Goal: Information Seeking & Learning: Find specific fact

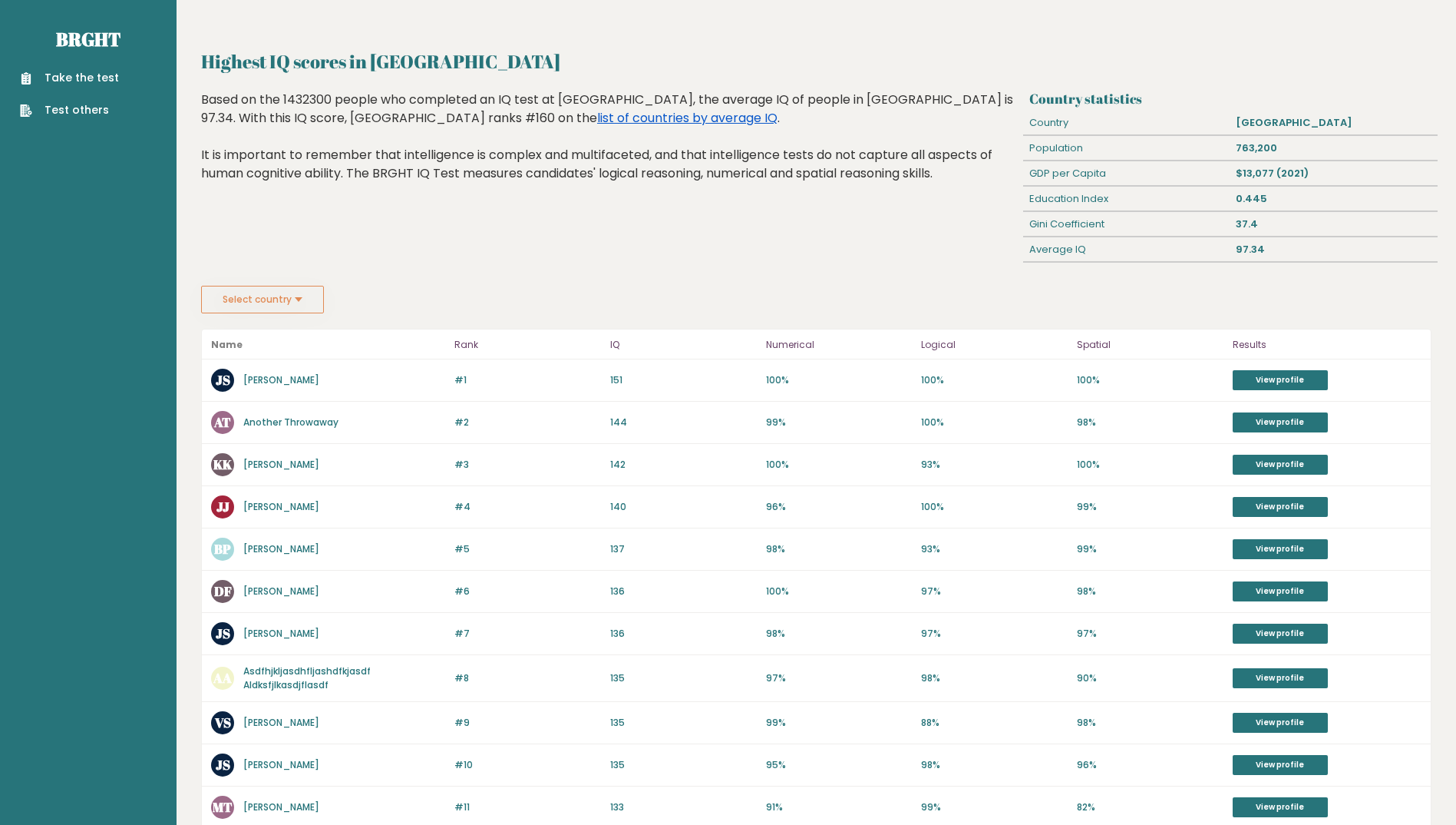
click at [597, 115] on link "list of countries by average IQ" at bounding box center [687, 117] width 180 height 18
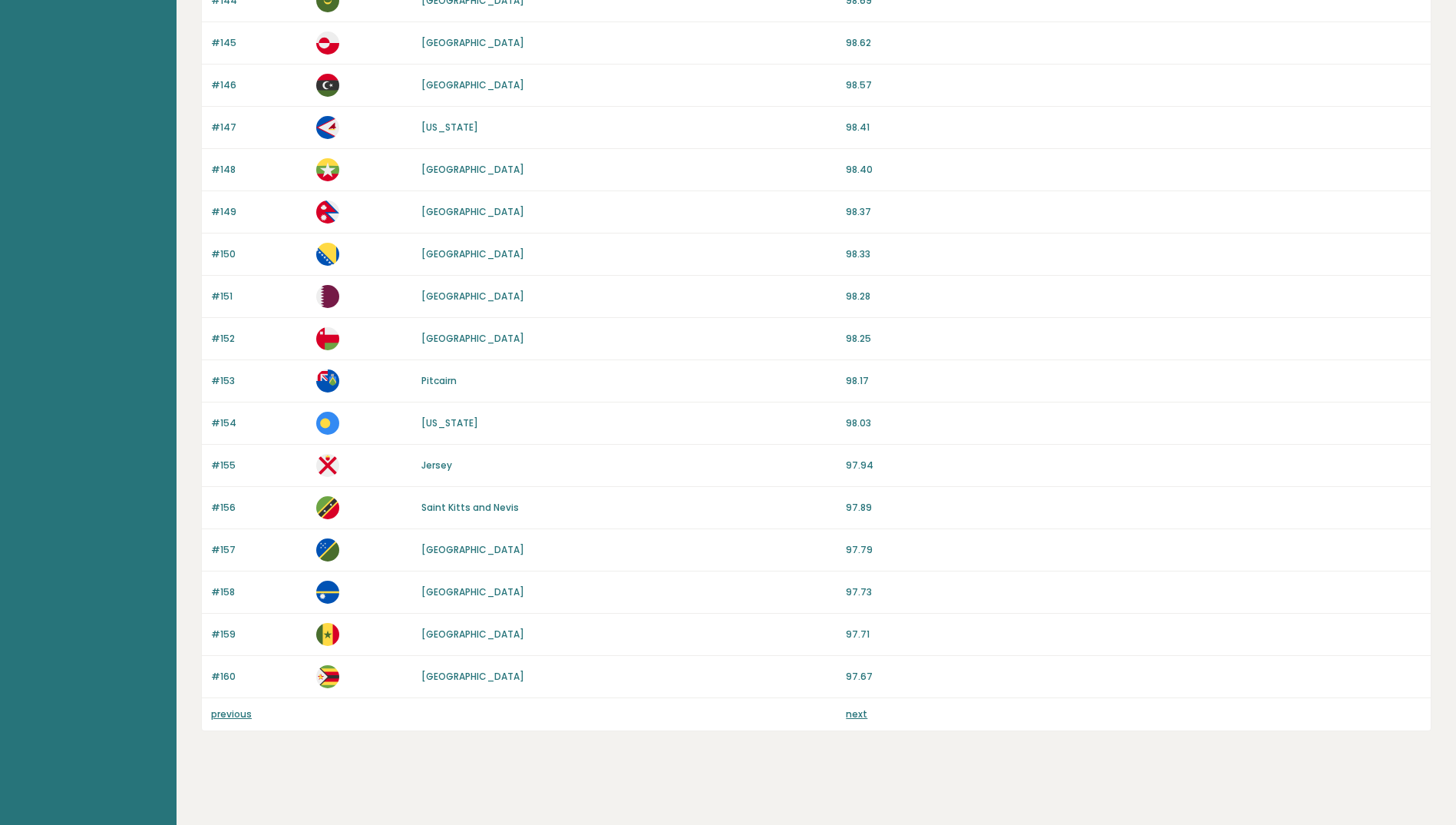
scroll to position [1170, 0]
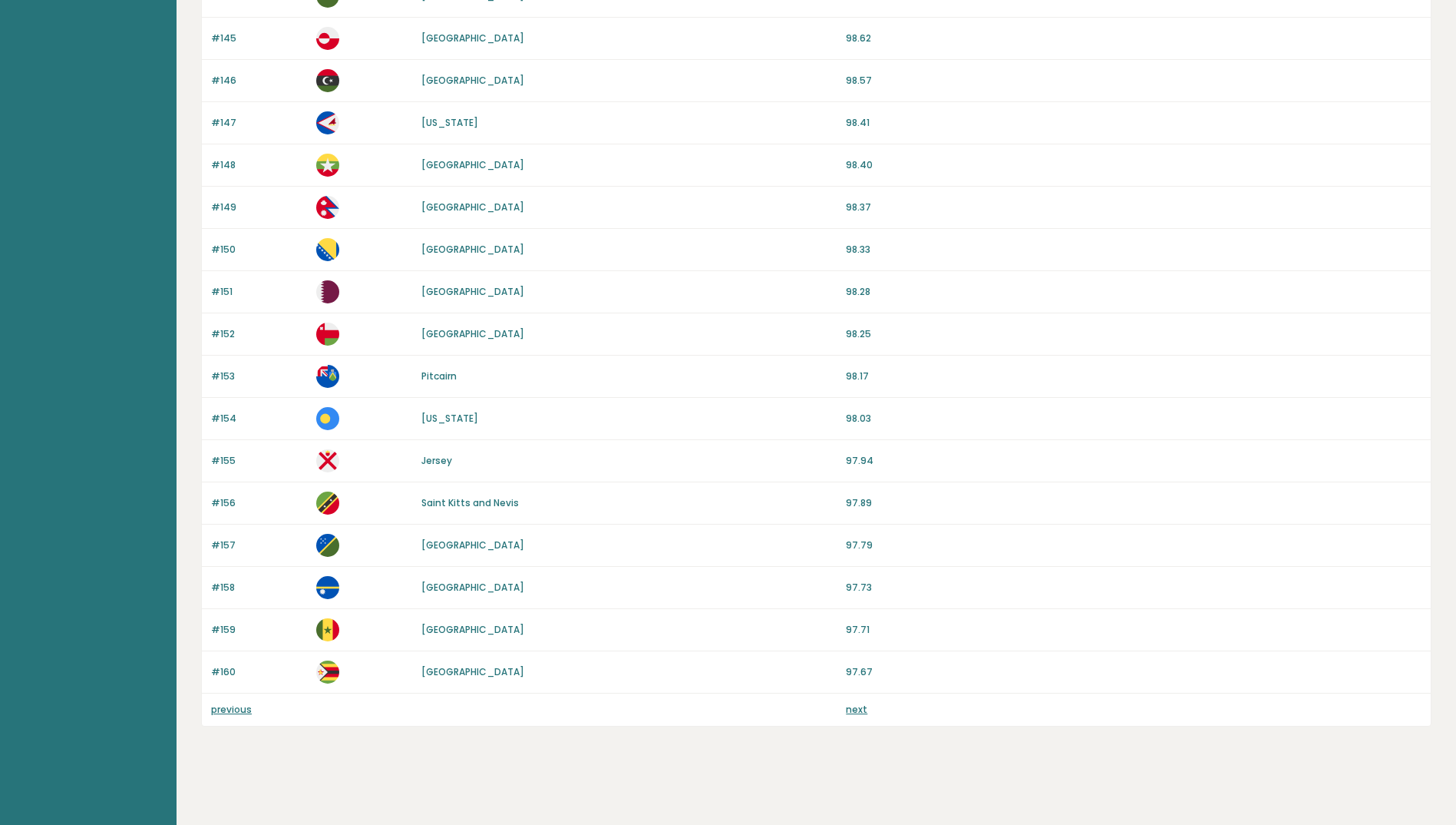
click at [235, 707] on link "previous" at bounding box center [230, 709] width 40 height 13
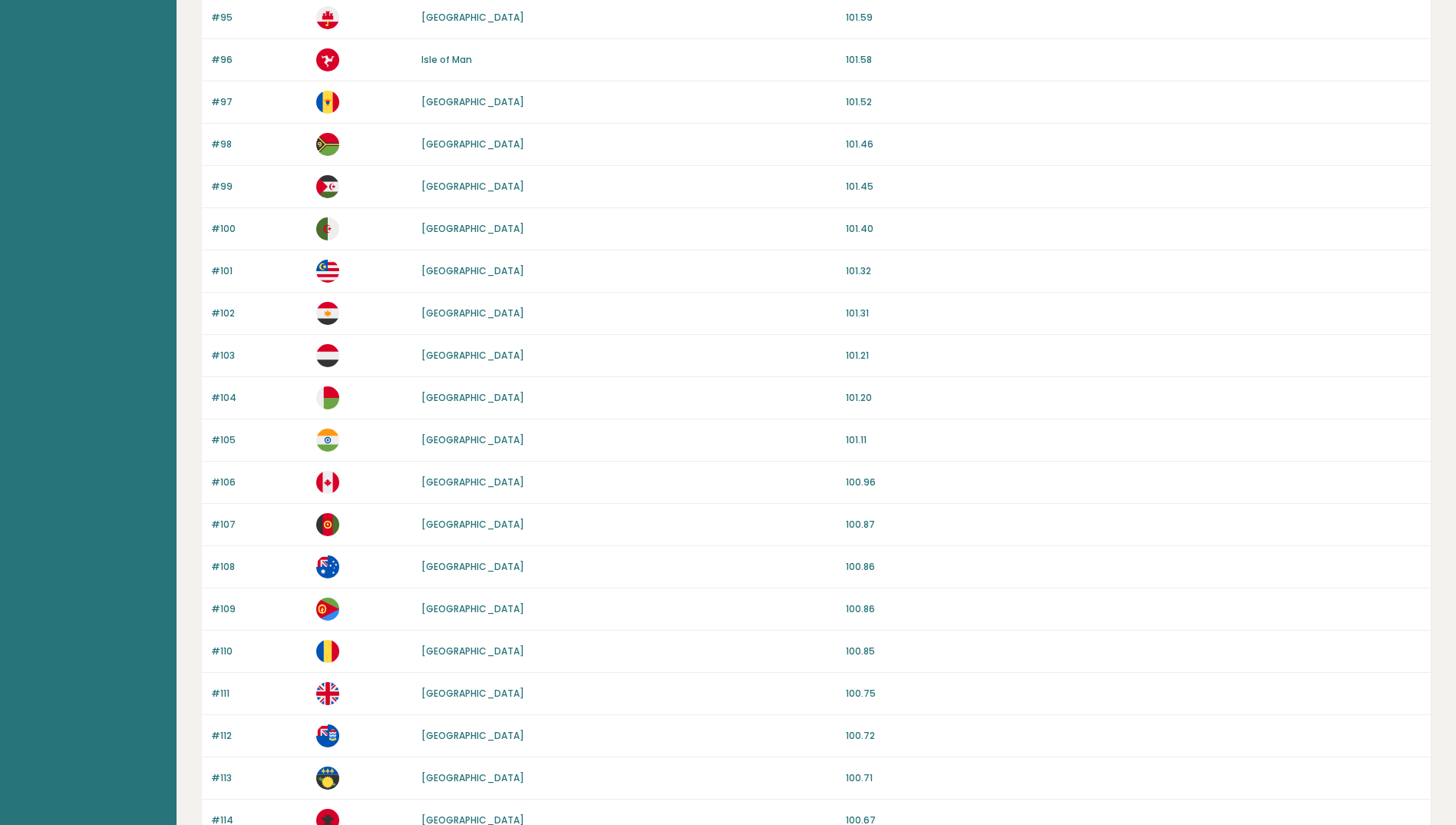
scroll to position [1170, 0]
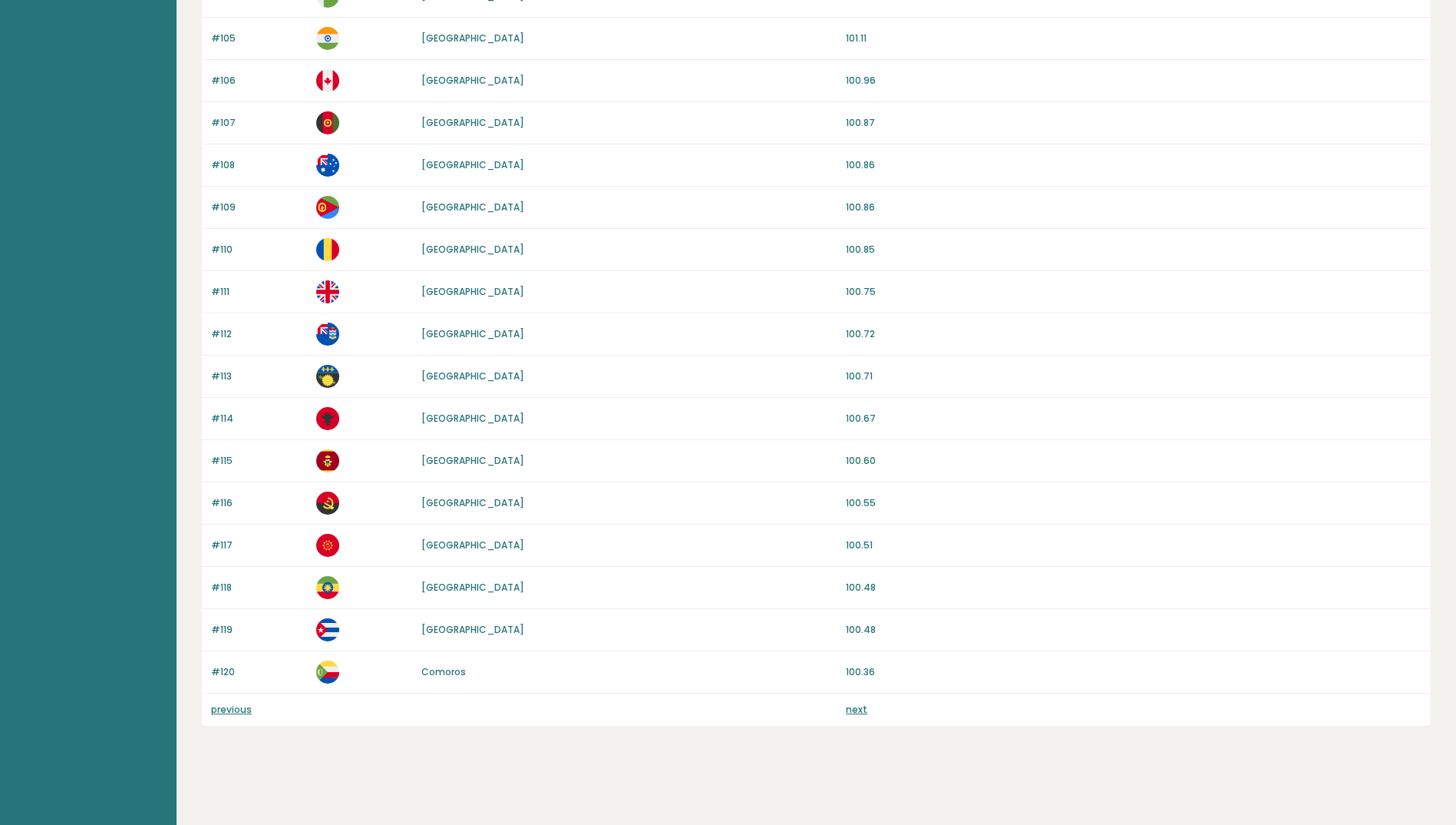
click at [854, 706] on link "next" at bounding box center [856, 709] width 22 height 13
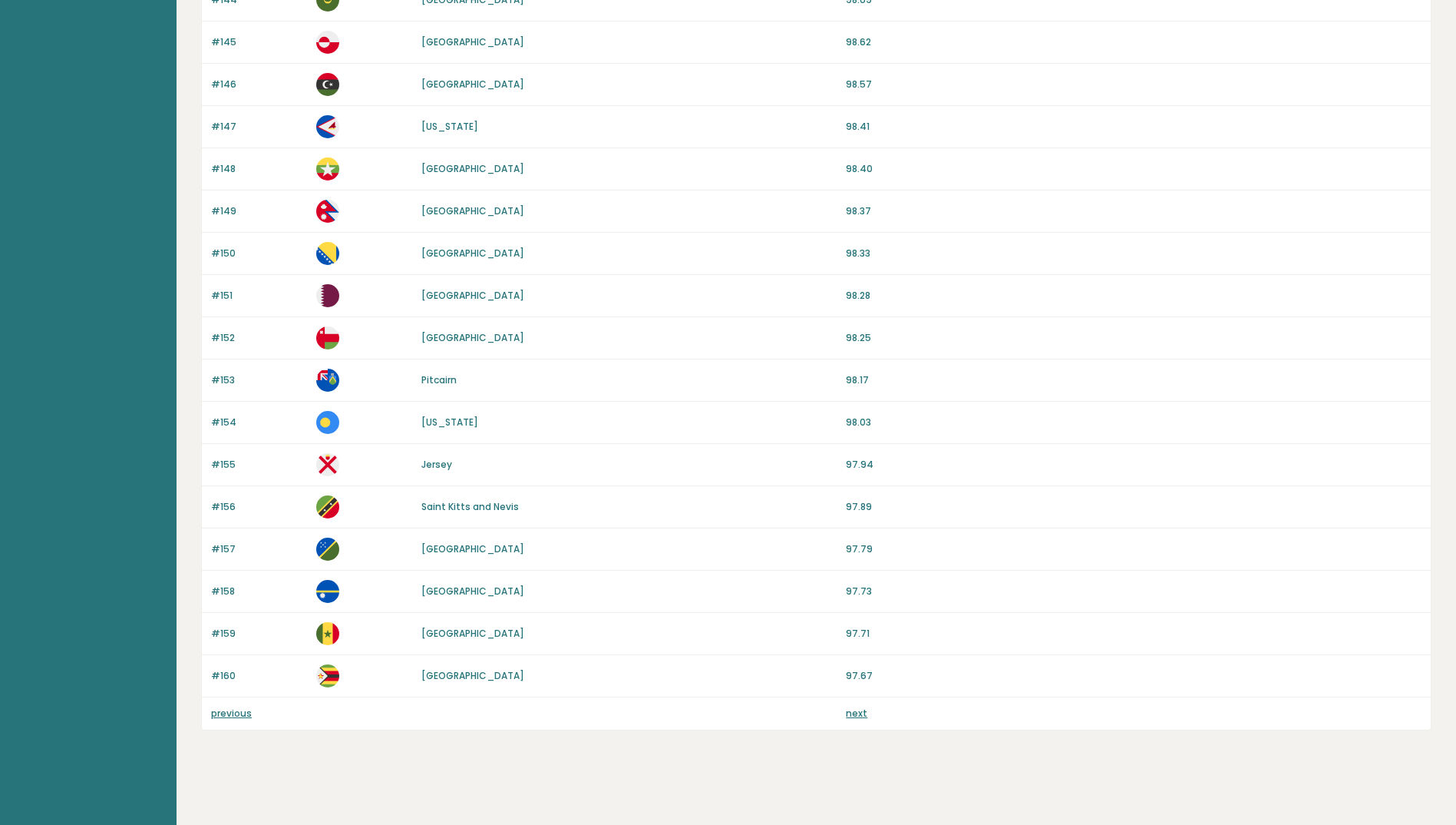
scroll to position [1170, 0]
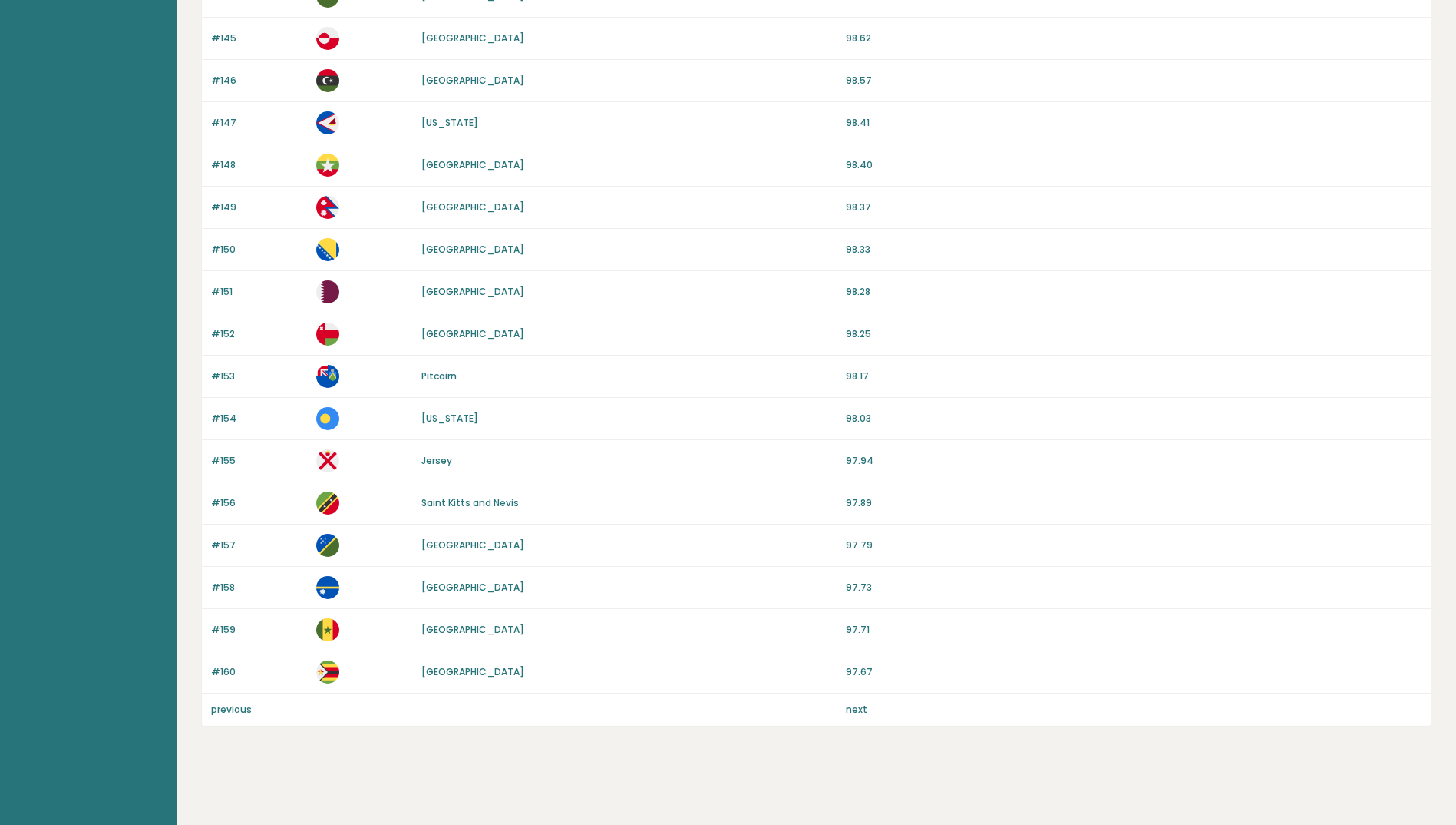
click at [227, 711] on link "previous" at bounding box center [230, 709] width 40 height 13
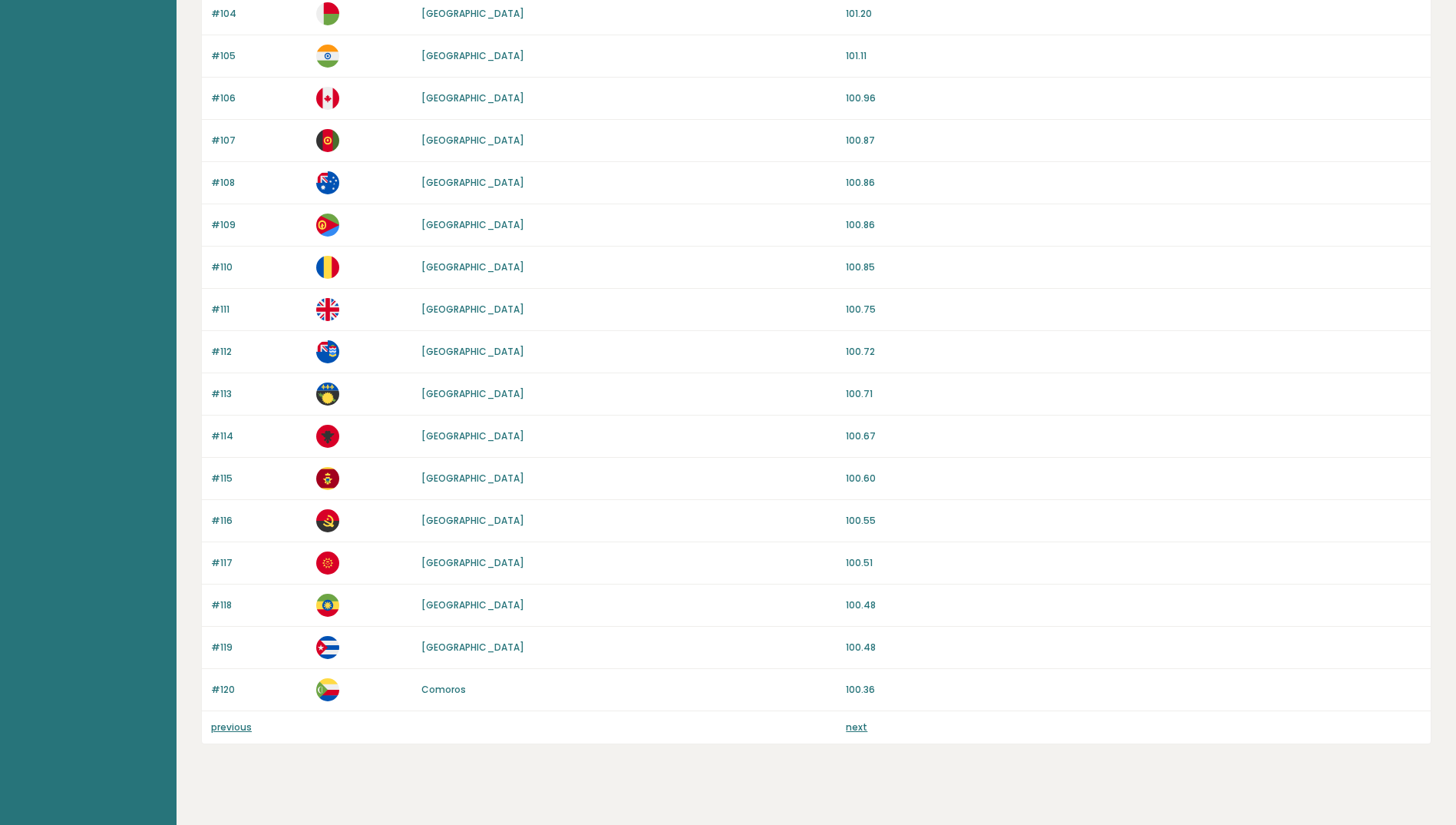
scroll to position [1170, 0]
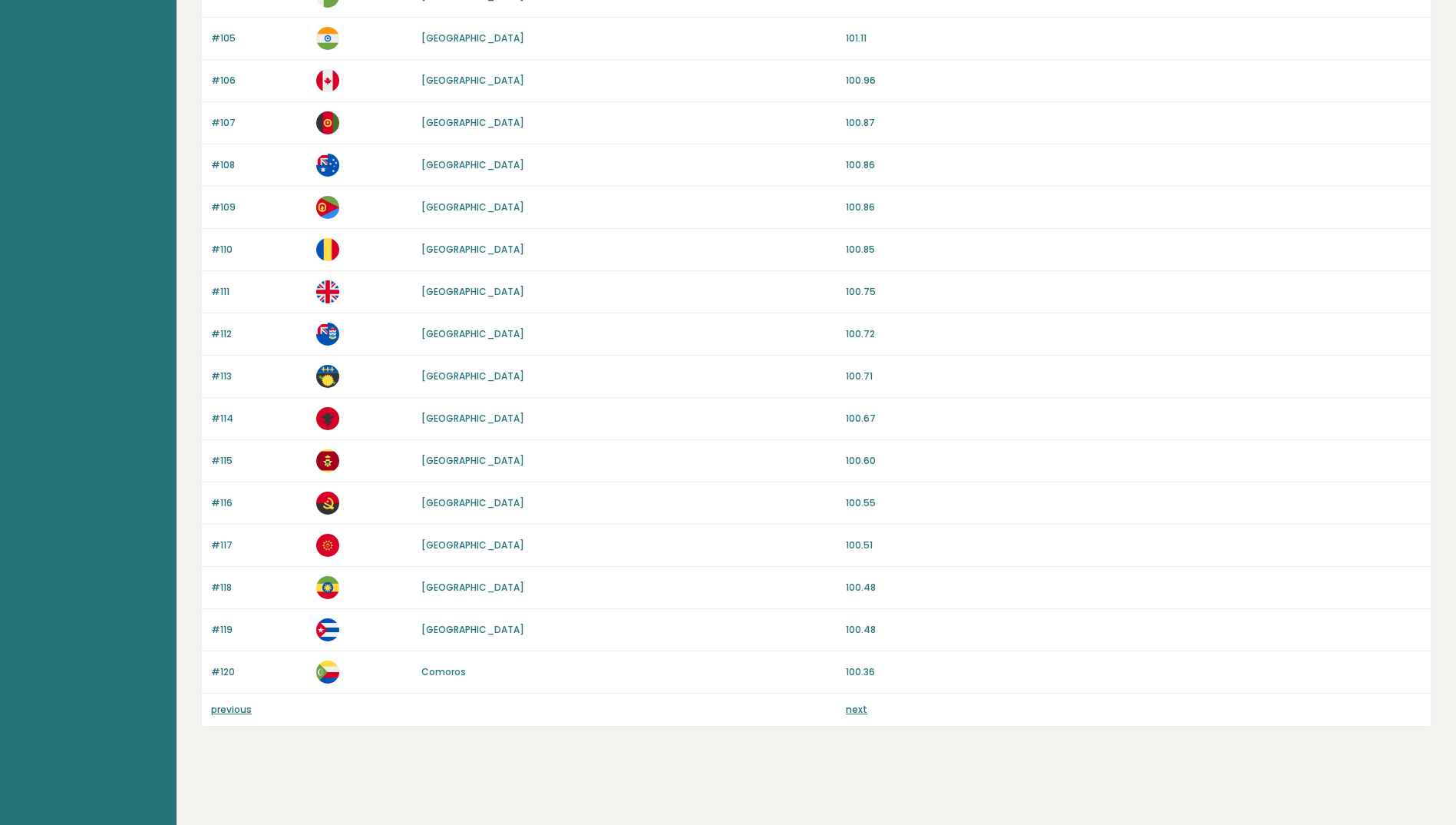
click at [227, 711] on link "previous" at bounding box center [230, 709] width 40 height 13
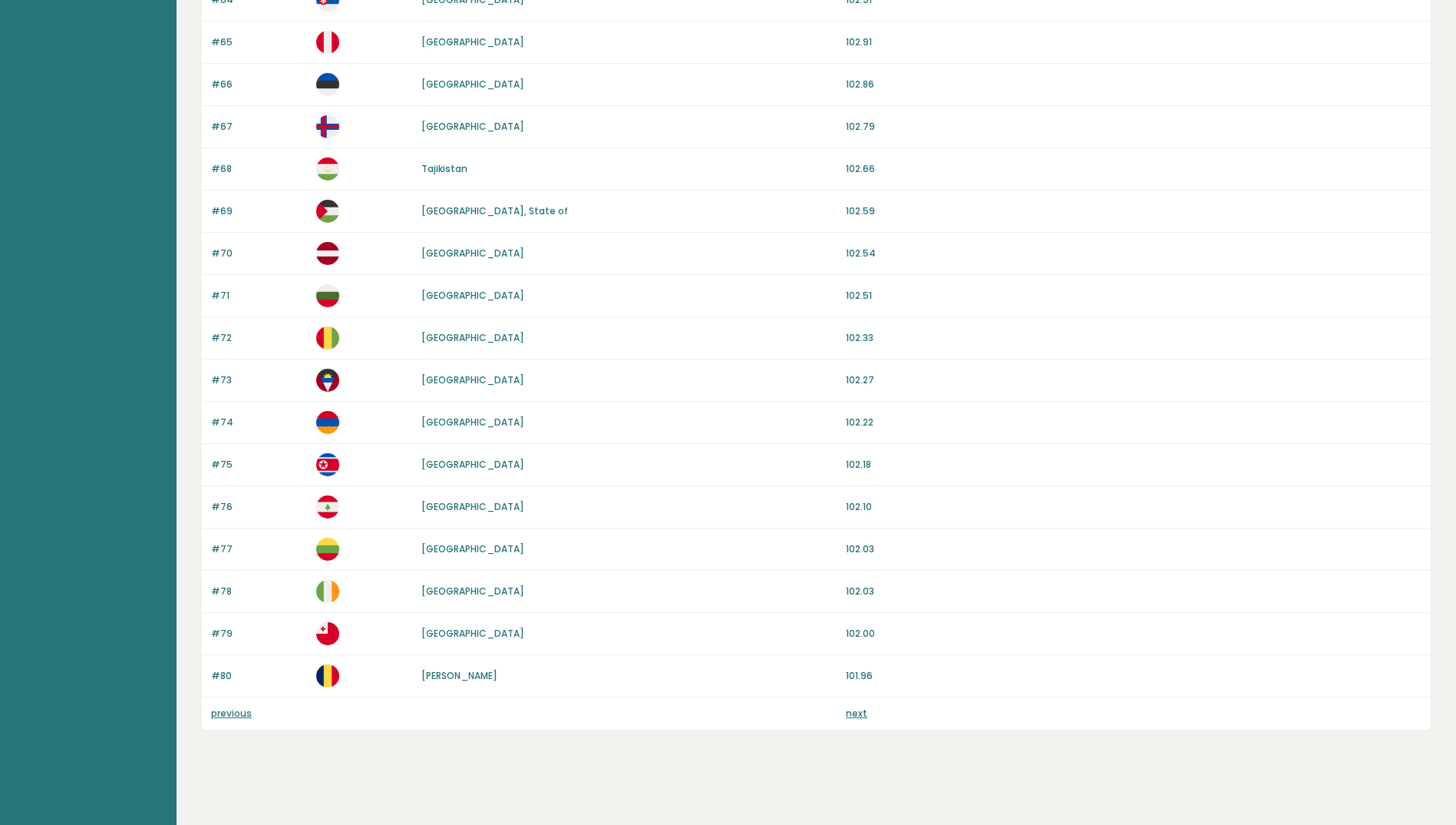
scroll to position [1170, 0]
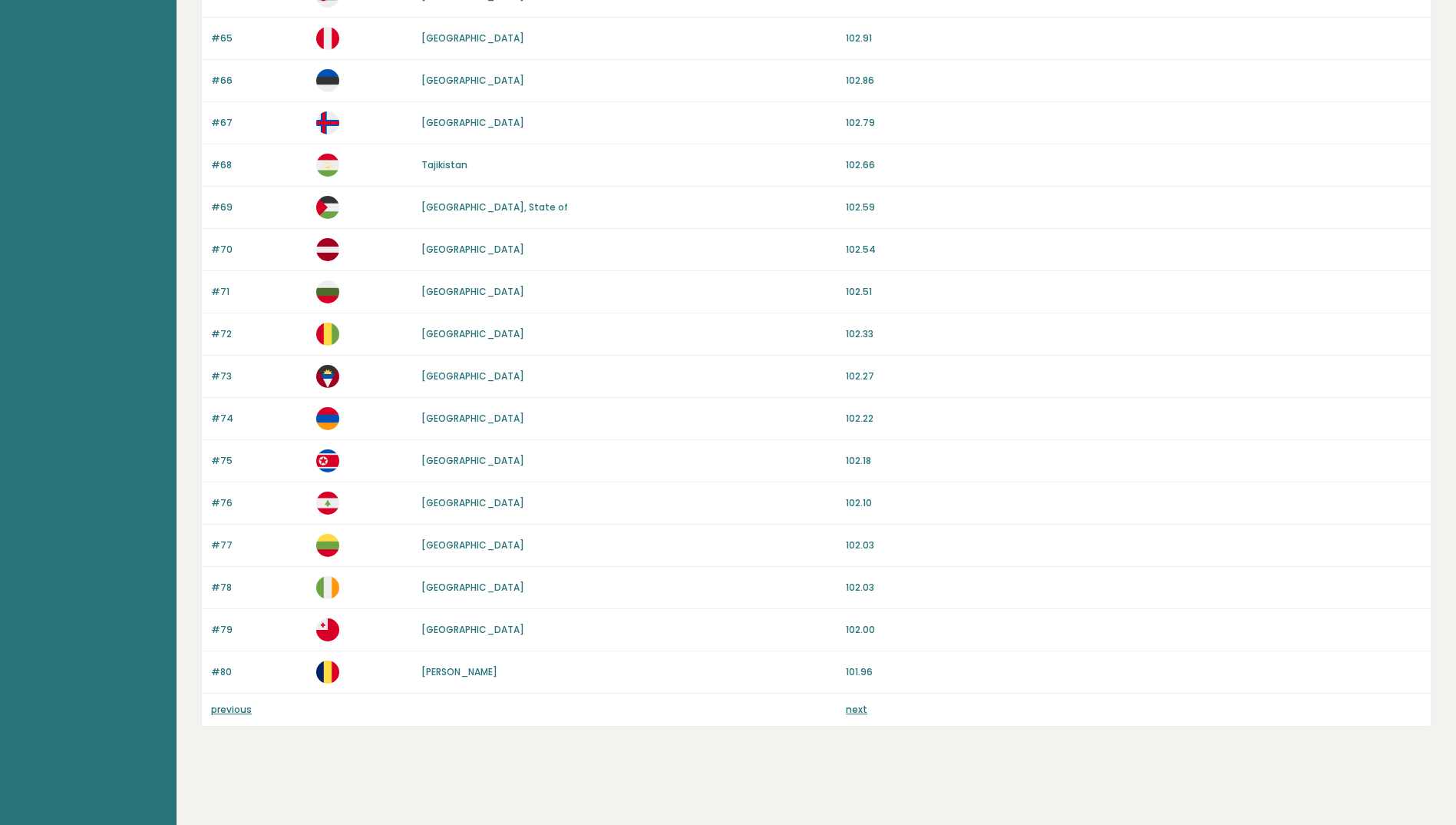
click at [851, 711] on link "next" at bounding box center [856, 709] width 22 height 13
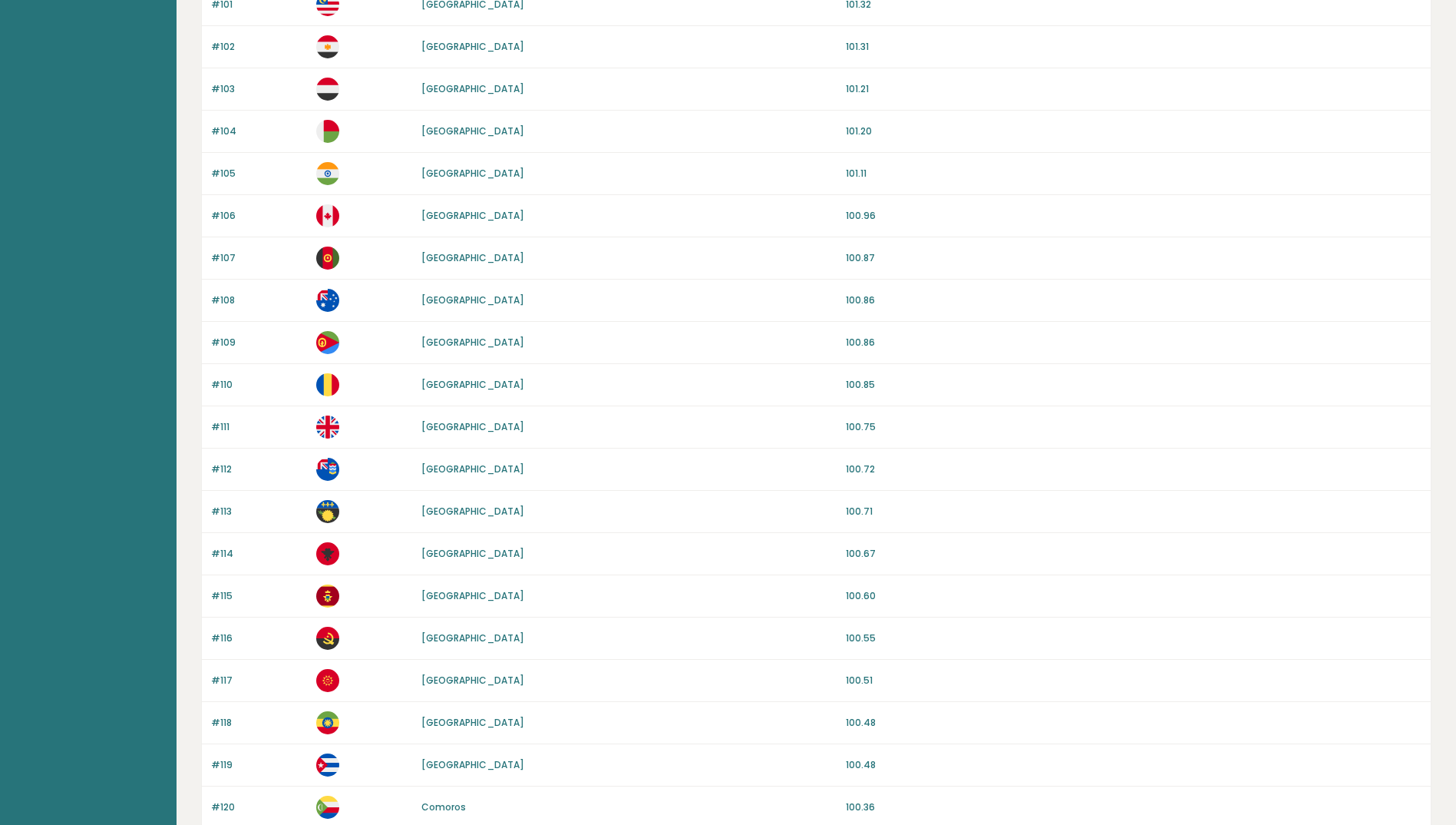
scroll to position [1170, 0]
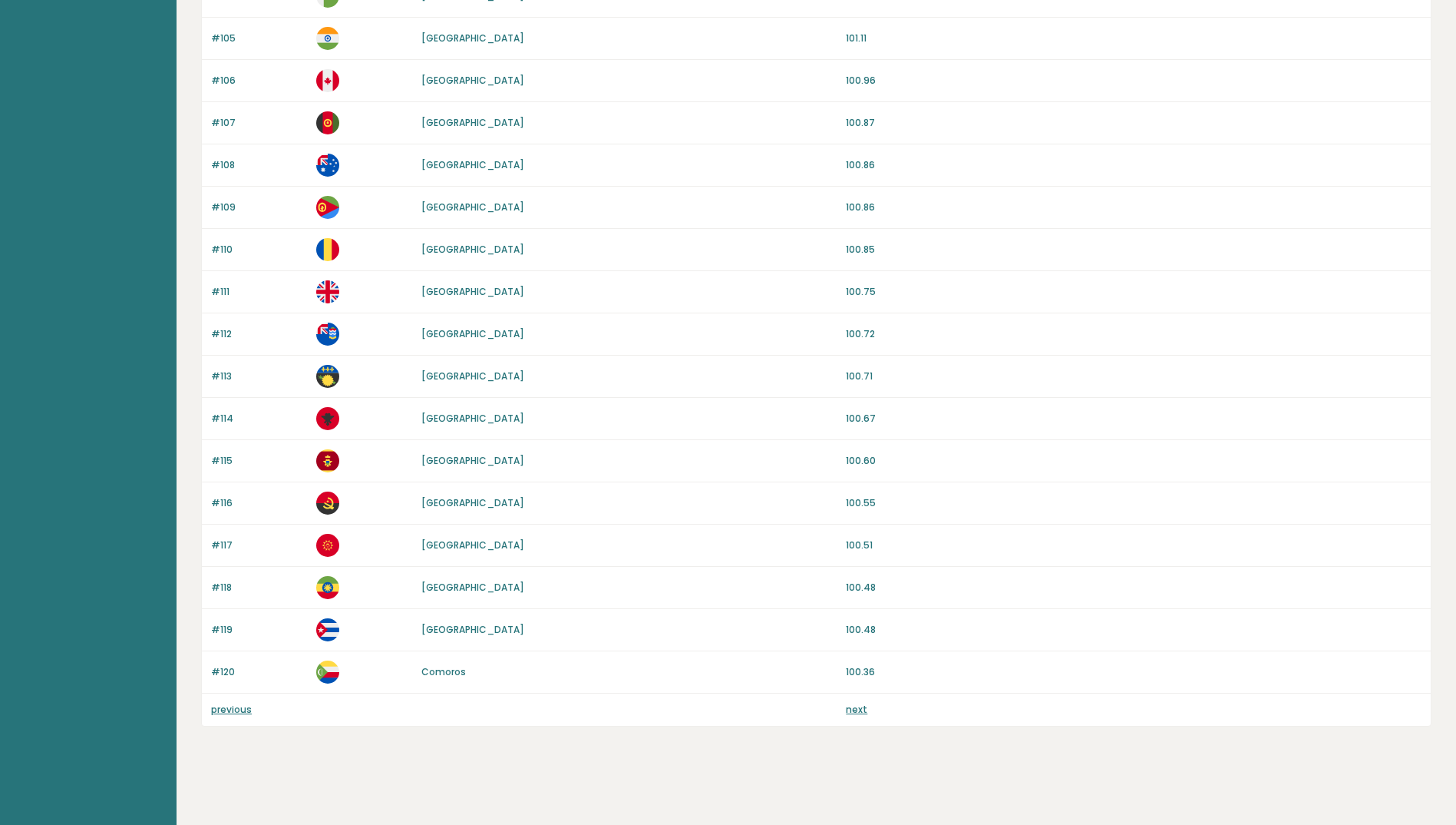
click at [241, 708] on link "previous" at bounding box center [230, 709] width 40 height 13
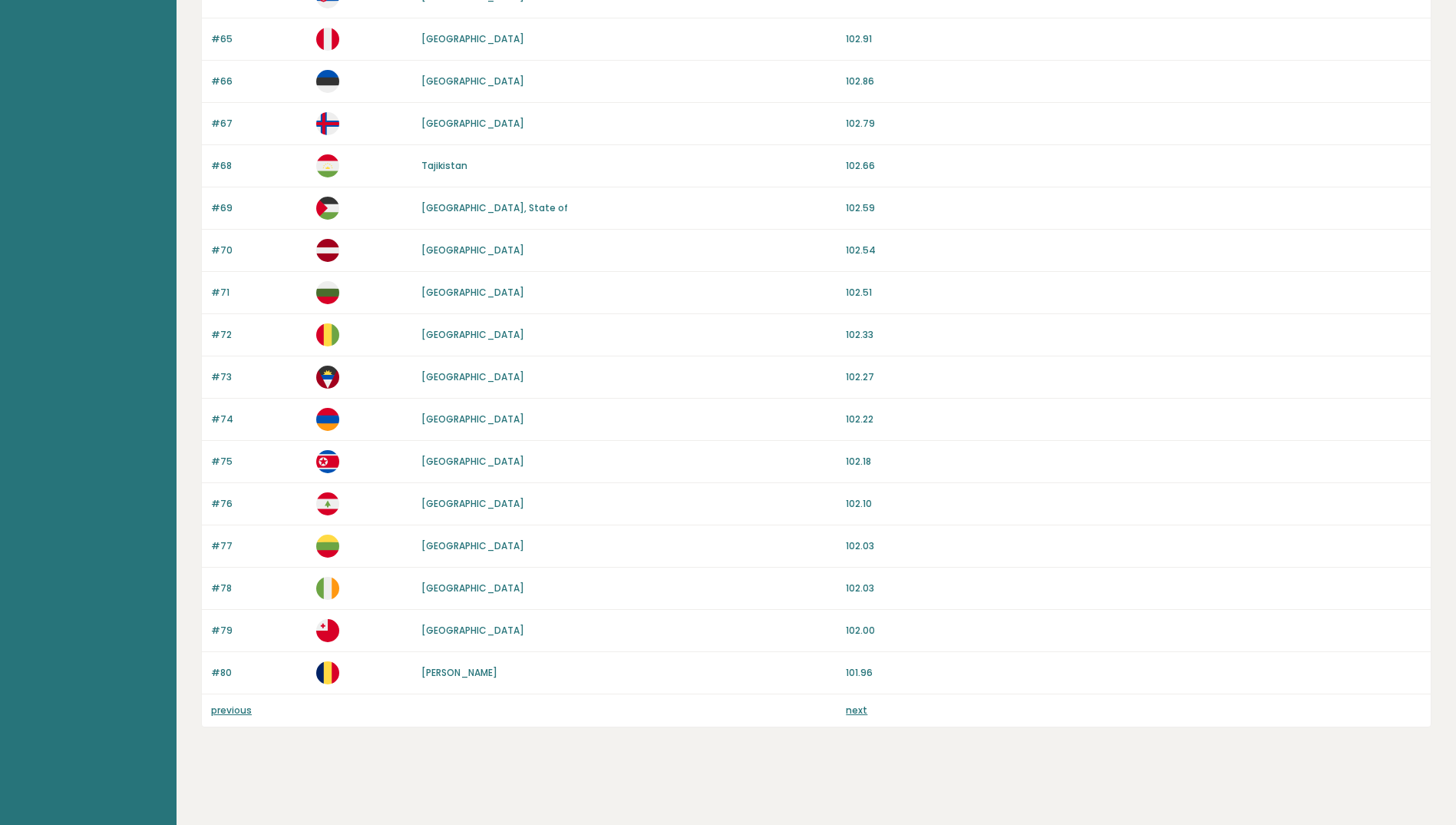
scroll to position [1170, 0]
click at [223, 707] on link "previous" at bounding box center [230, 709] width 40 height 13
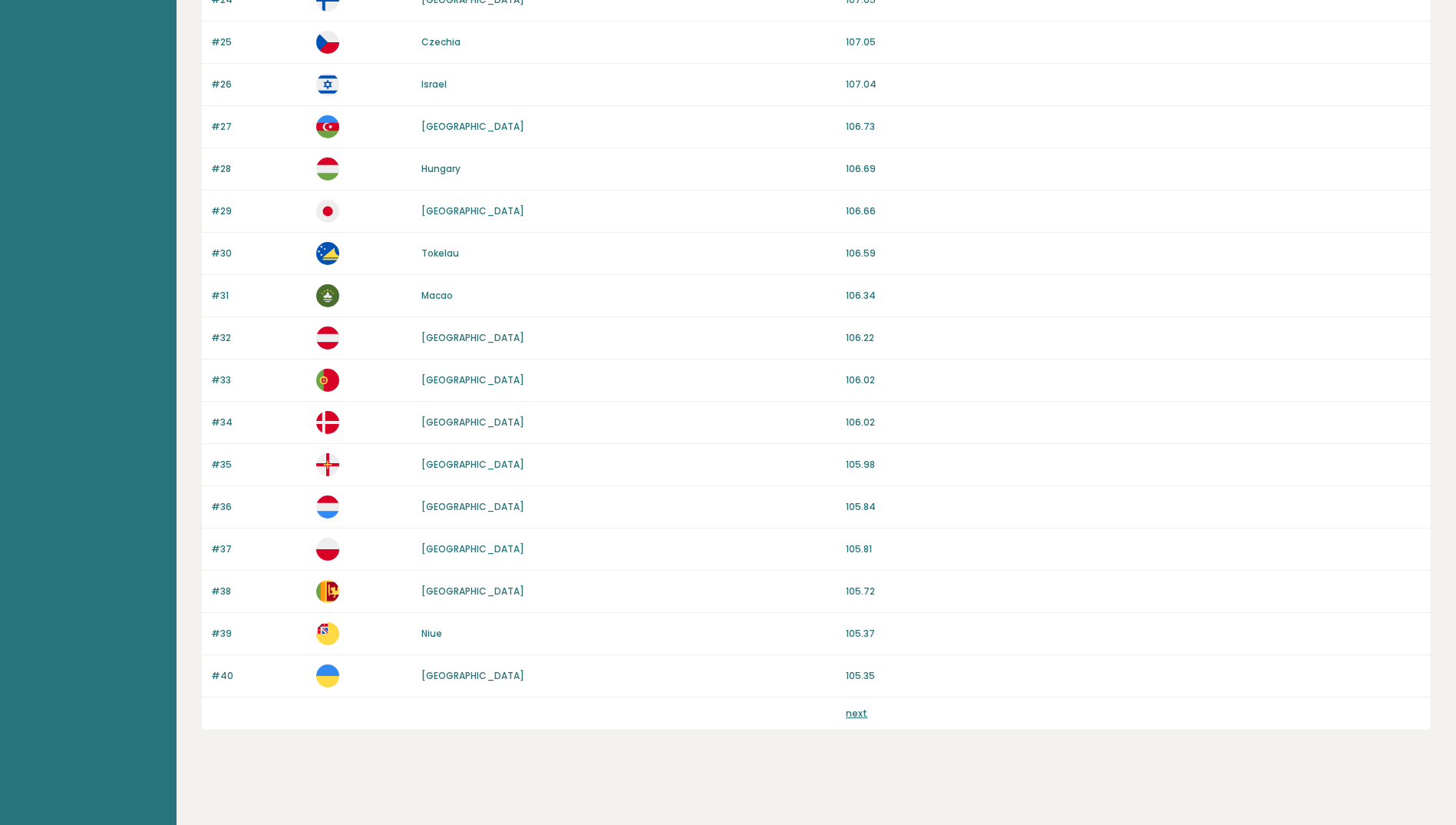
scroll to position [1170, 0]
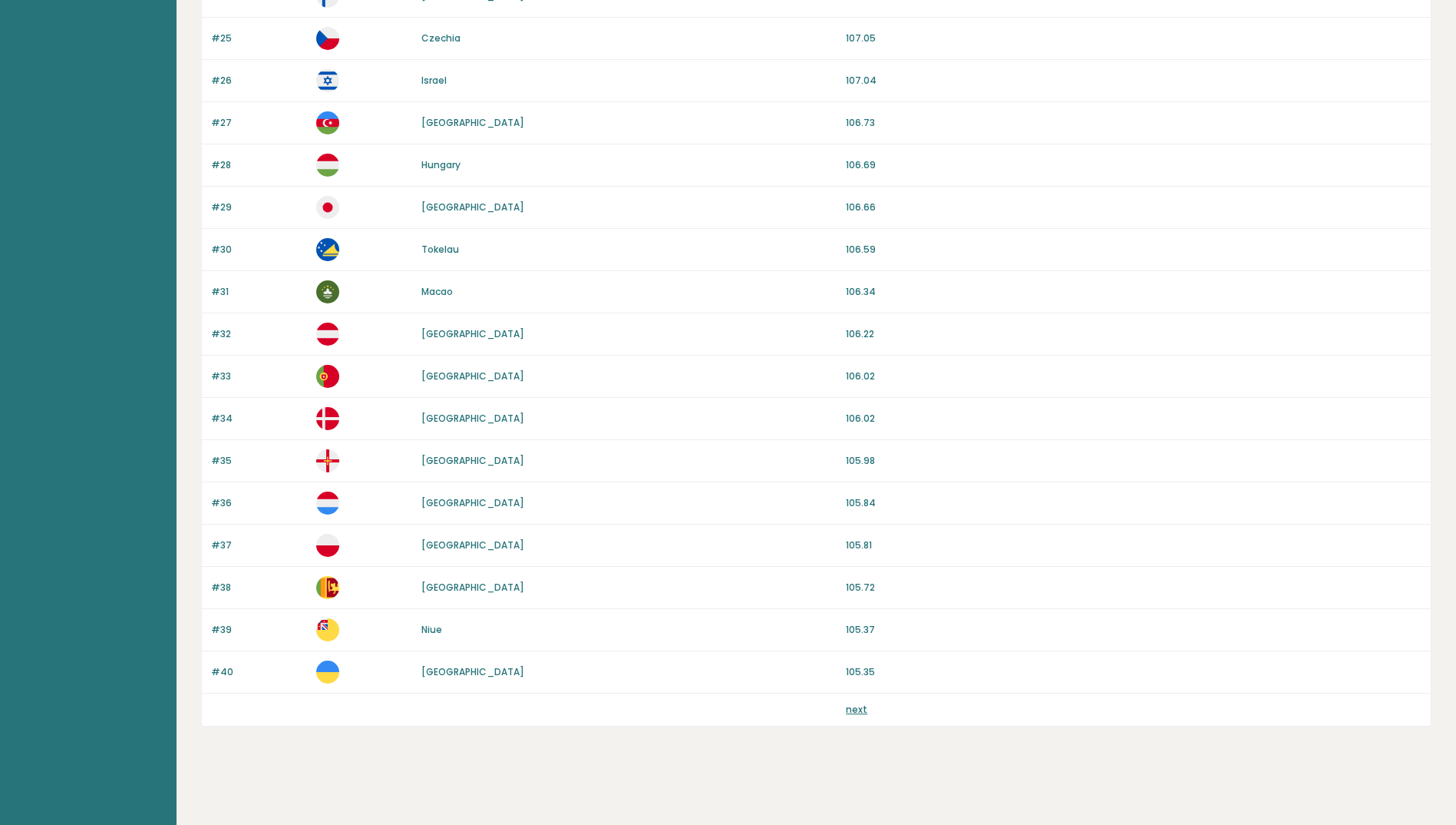
click at [859, 707] on link "next" at bounding box center [856, 709] width 22 height 13
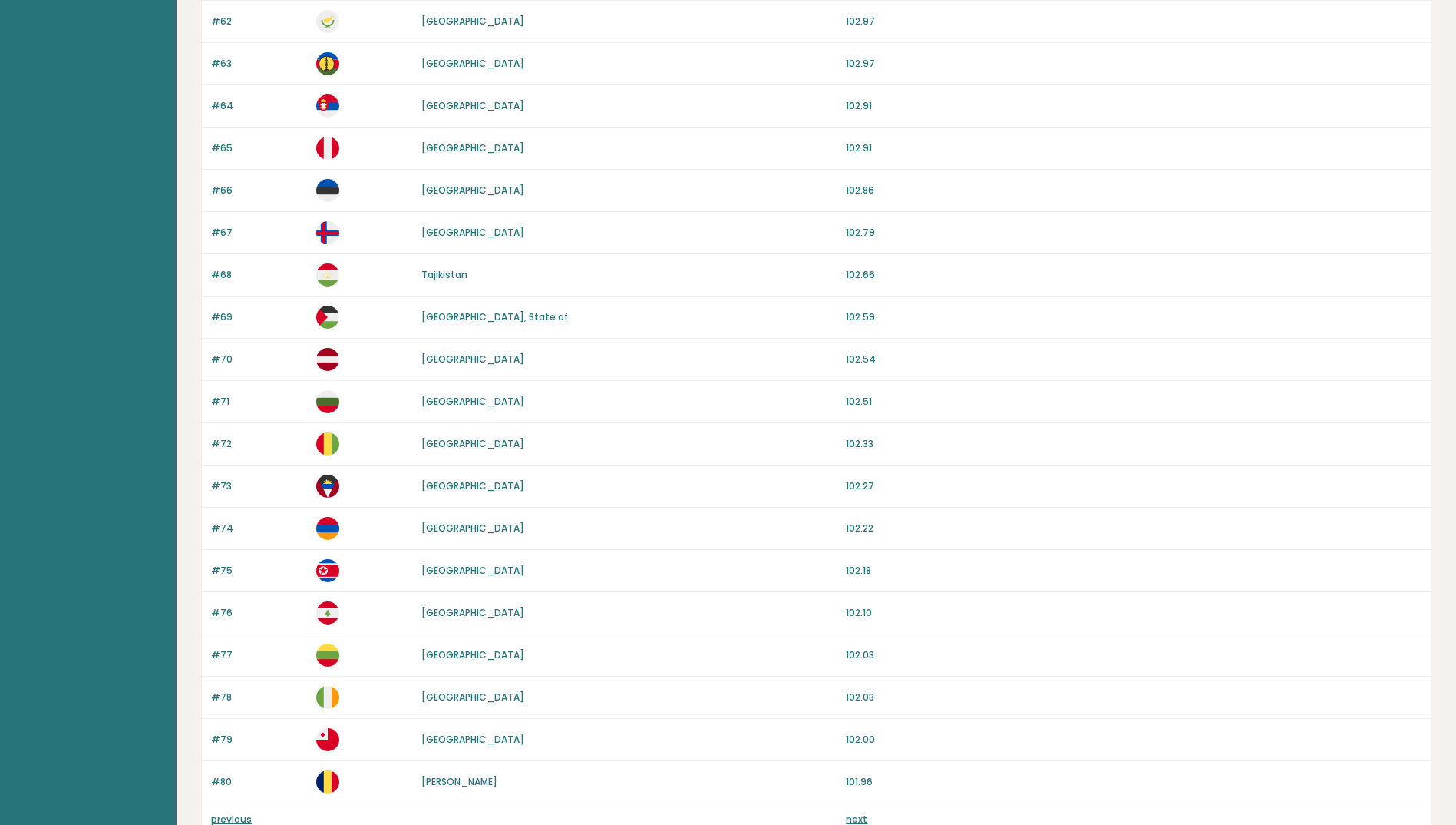
scroll to position [1170, 0]
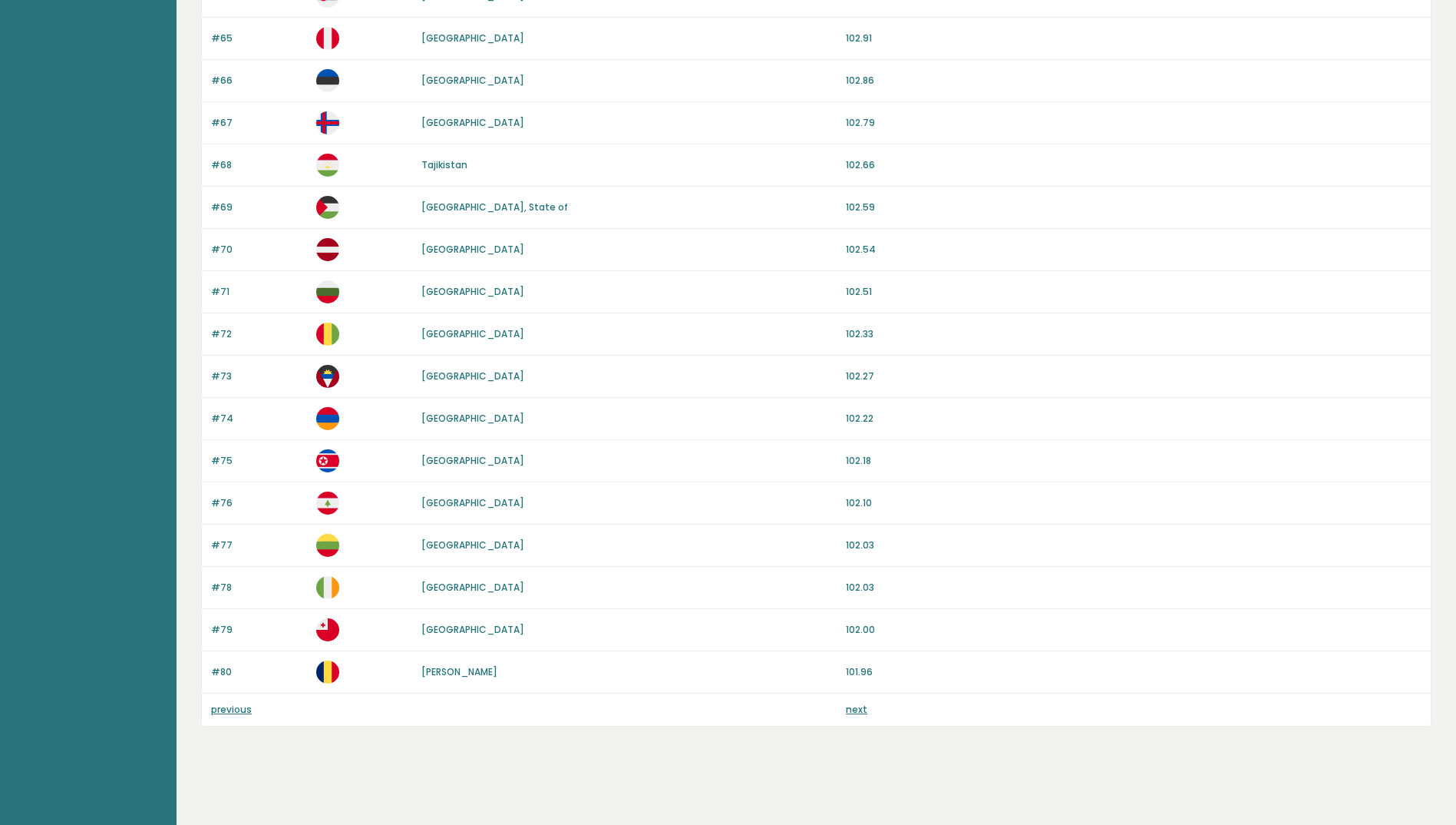
click at [852, 702] on div "previous next" at bounding box center [815, 710] width 1228 height 32
click at [850, 707] on link "next" at bounding box center [856, 709] width 22 height 13
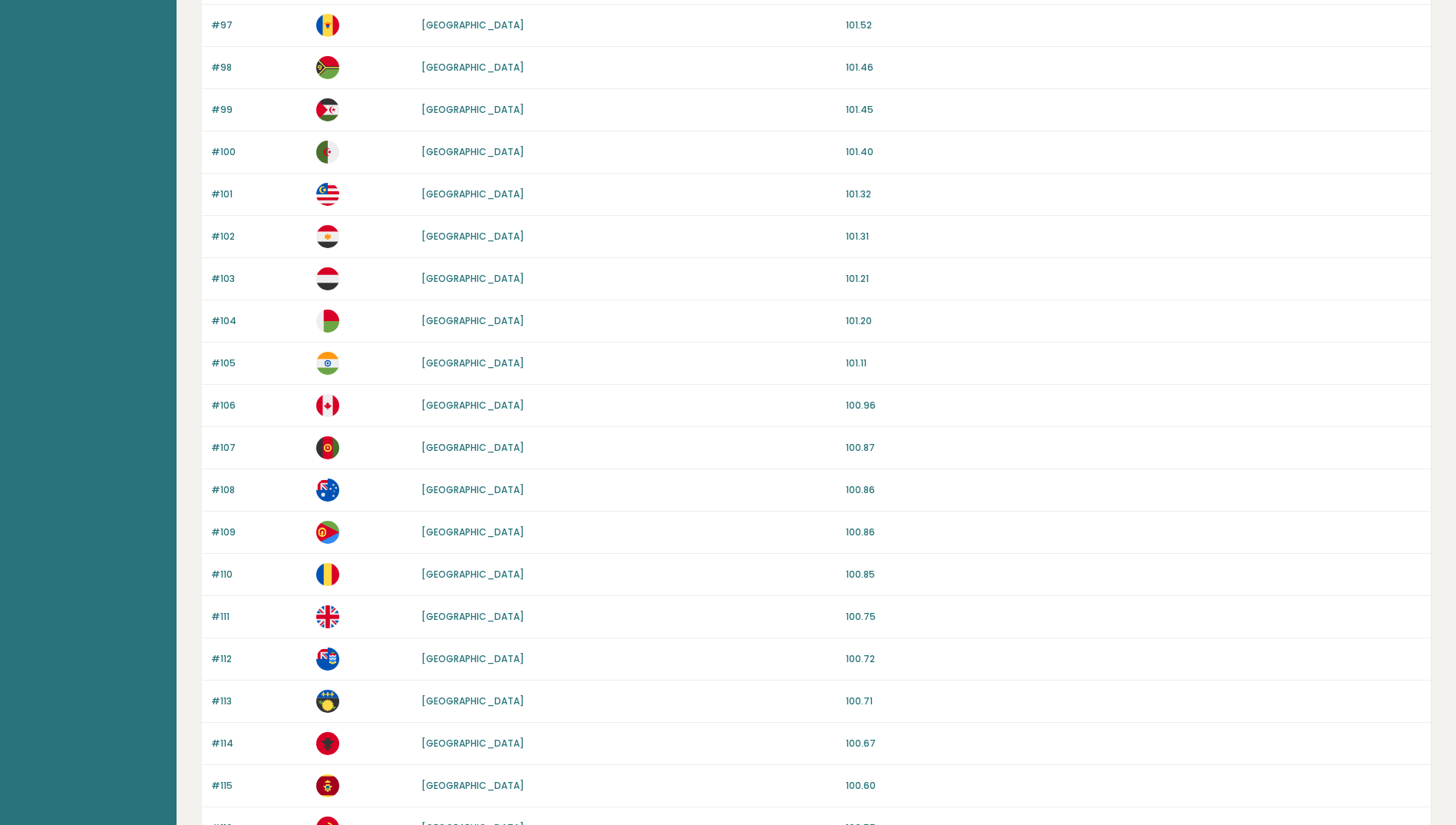
scroll to position [1170, 0]
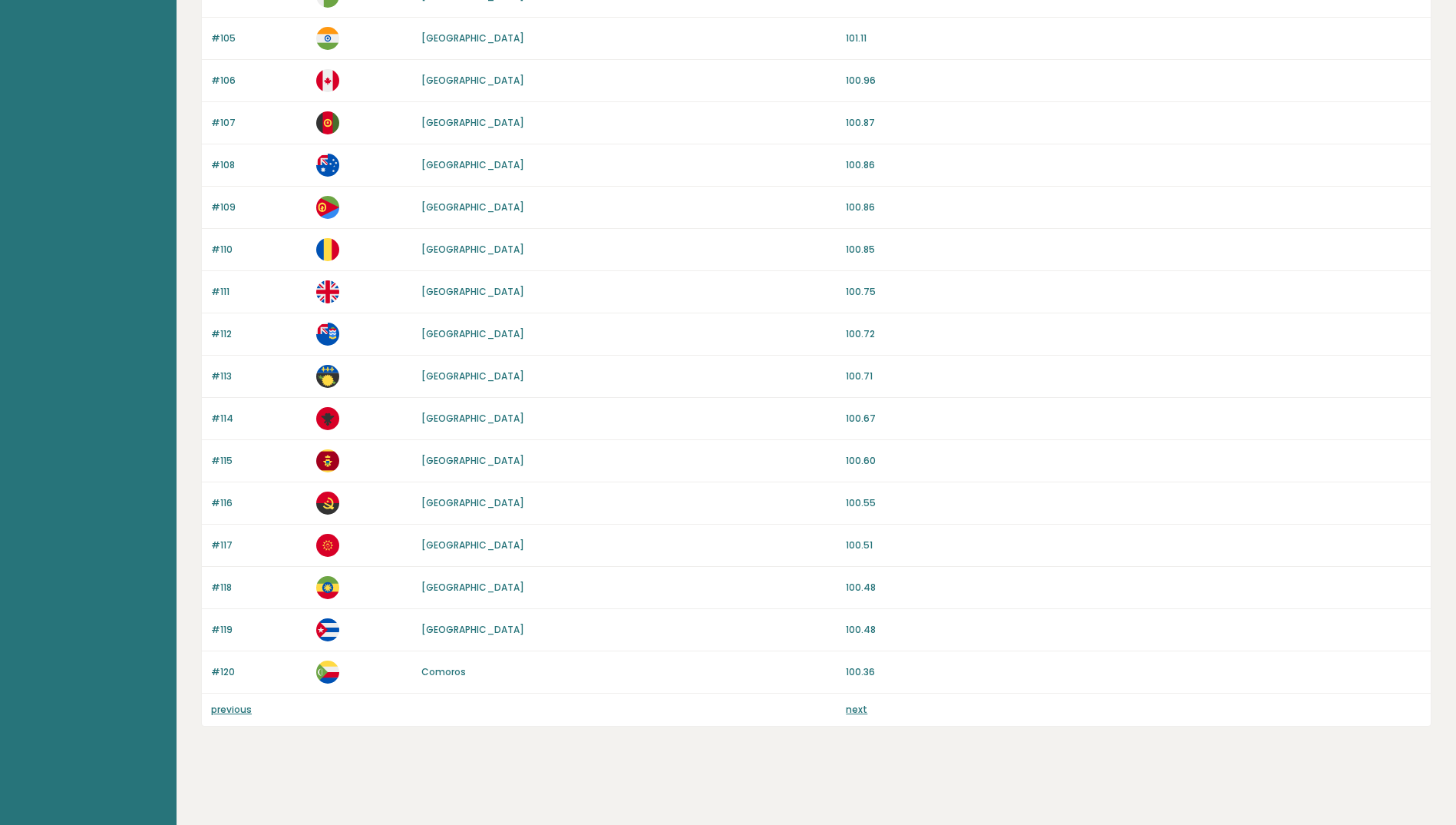
click at [852, 712] on link "next" at bounding box center [856, 709] width 22 height 13
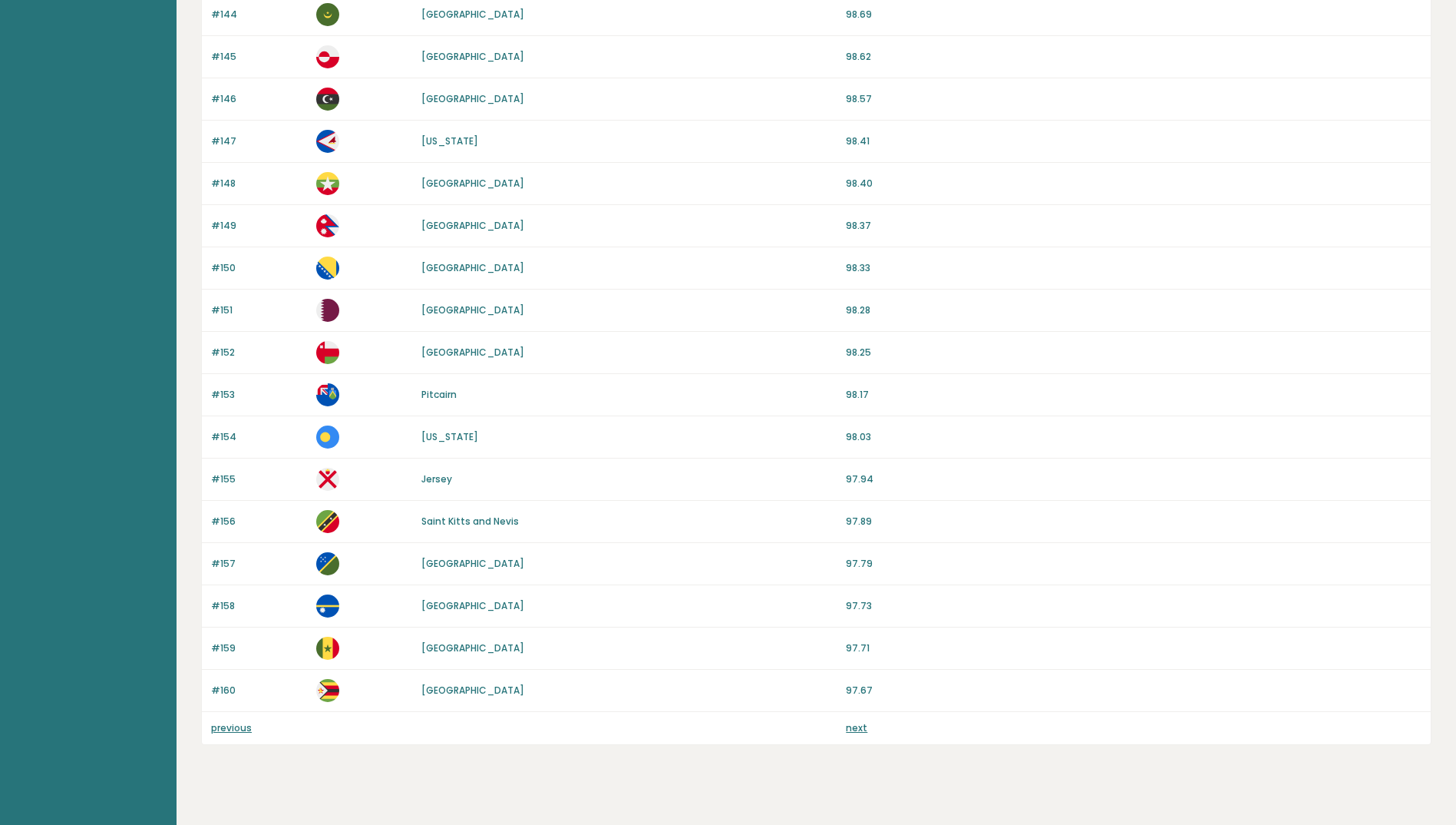
scroll to position [1152, 0]
click at [851, 730] on link "next" at bounding box center [856, 727] width 22 height 13
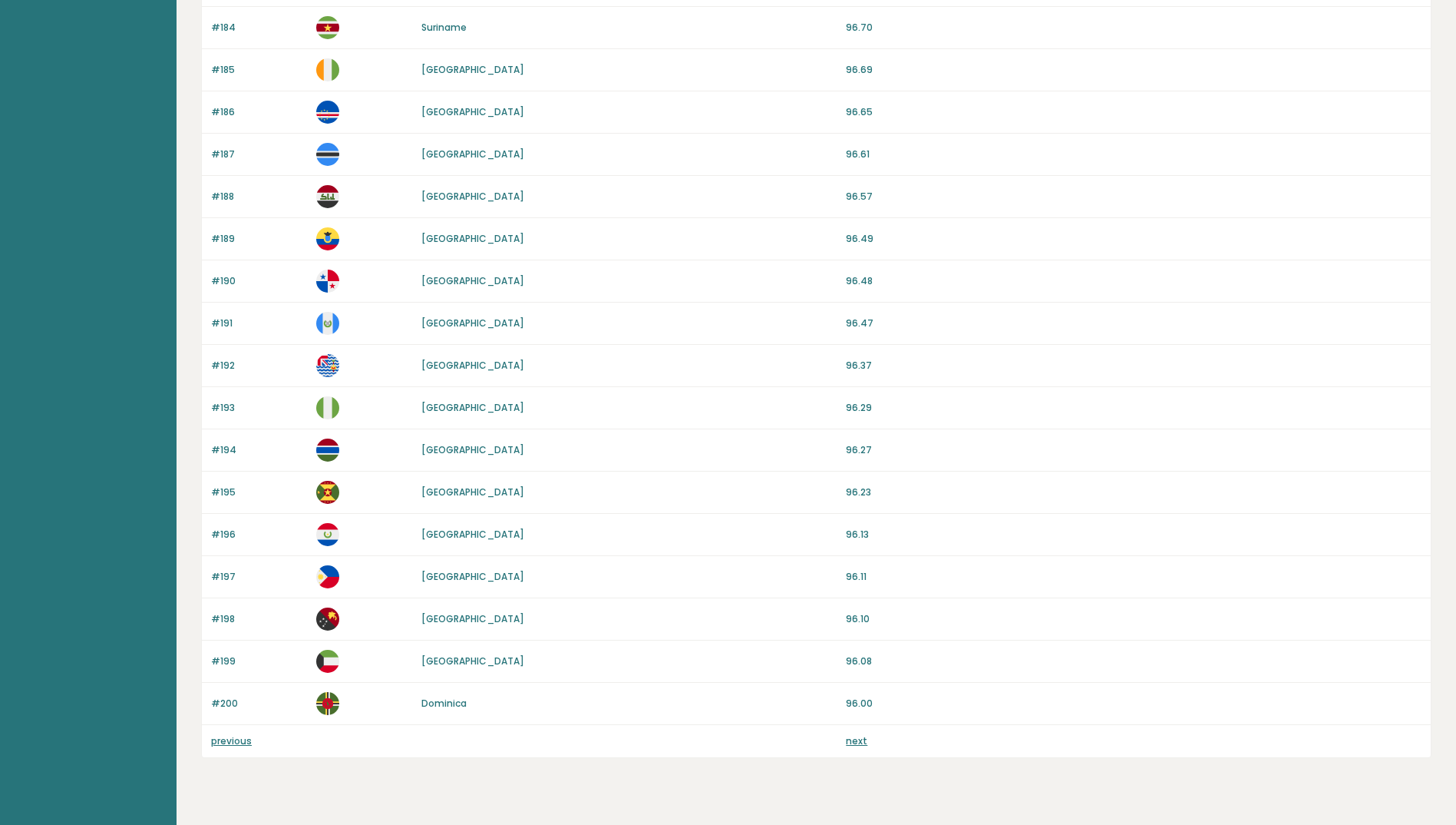
scroll to position [1170, 0]
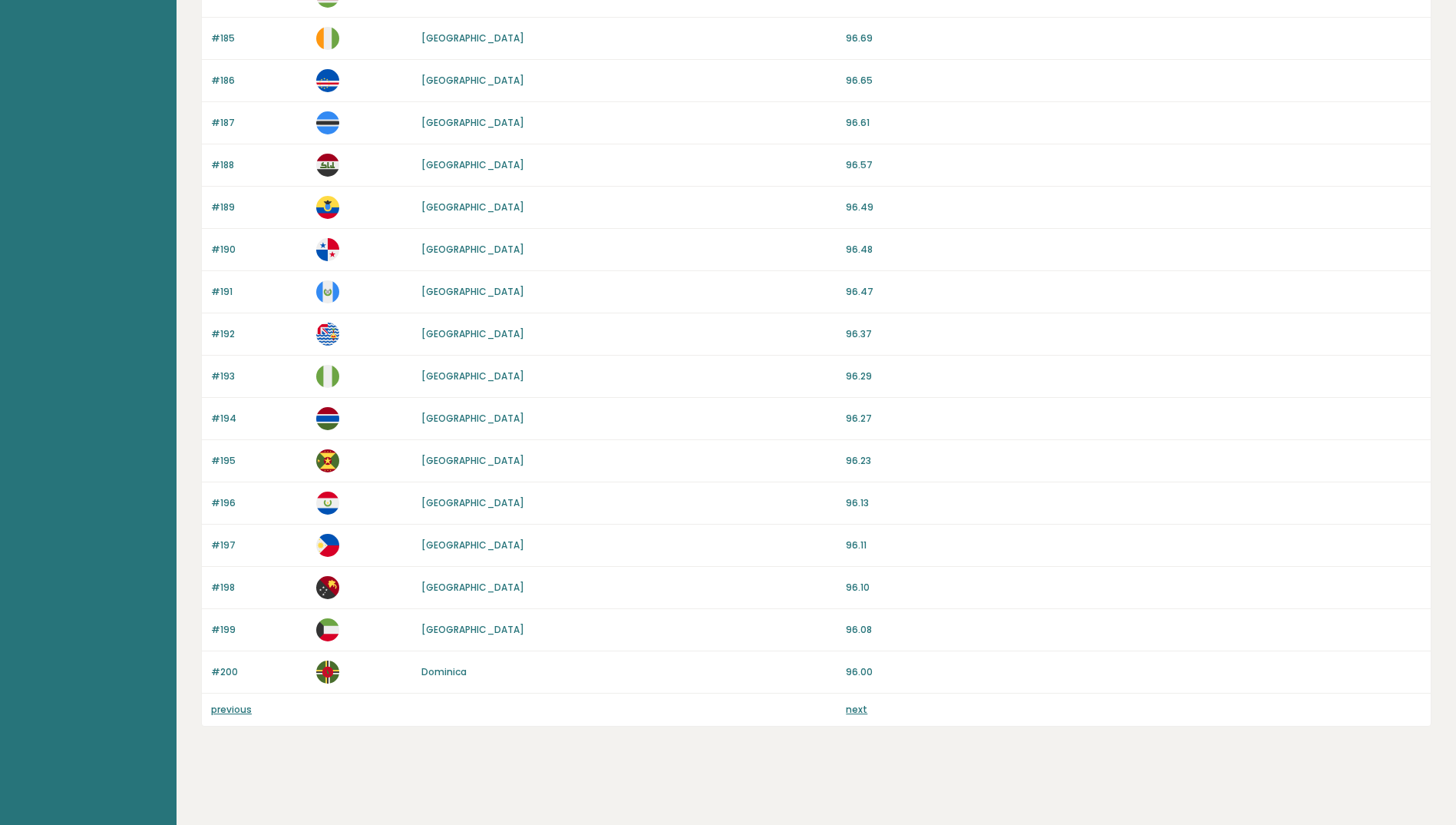
click at [854, 712] on link "next" at bounding box center [856, 709] width 22 height 13
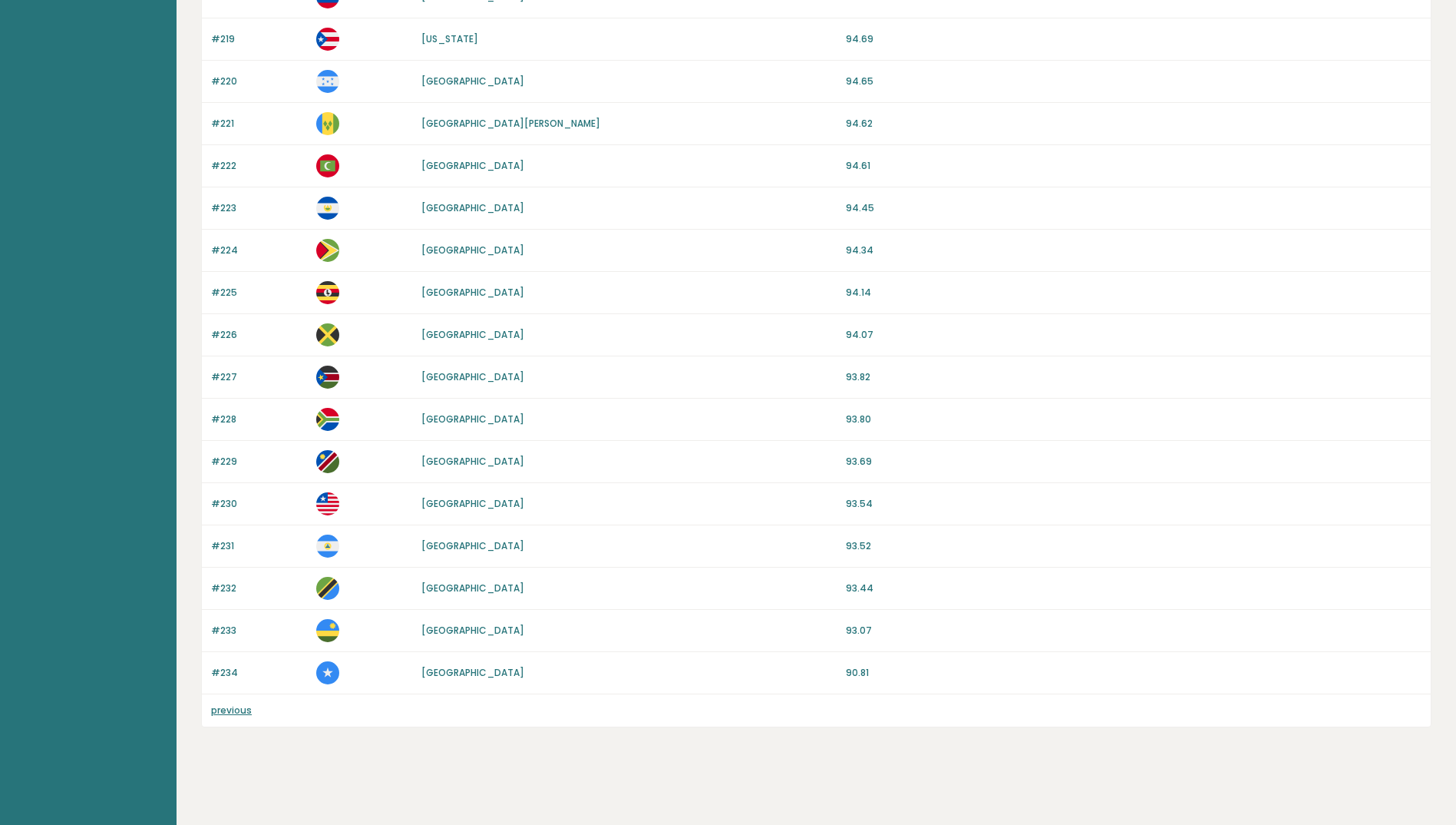
scroll to position [916, 0]
click at [860, 669] on p "90.81" at bounding box center [1134, 671] width 575 height 14
